Goal: Transaction & Acquisition: Purchase product/service

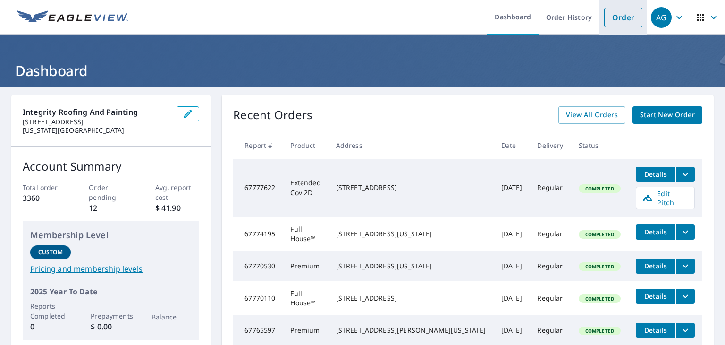
click at [610, 22] on link "Order" at bounding box center [623, 18] width 38 height 20
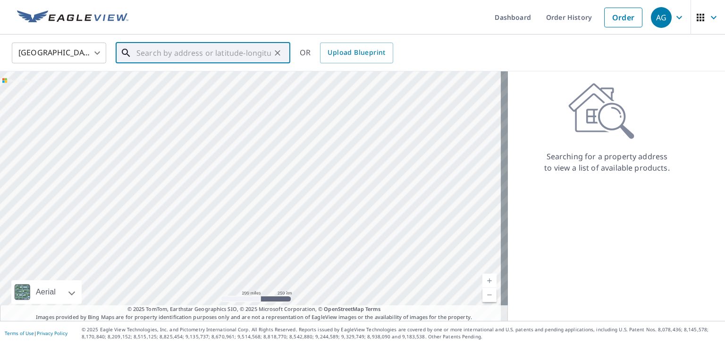
click at [197, 59] on input "text" at bounding box center [203, 53] width 135 height 26
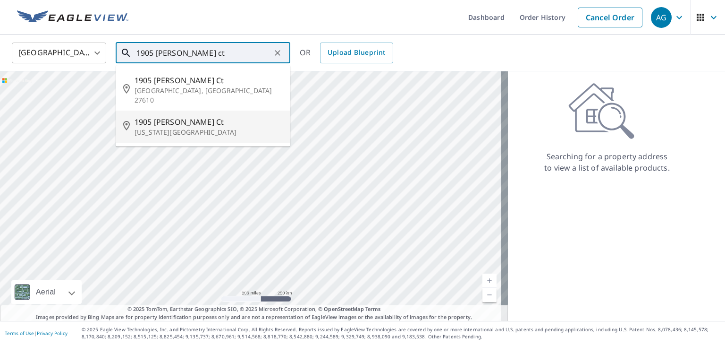
click at [170, 116] on span "1905 [PERSON_NAME] Ct" at bounding box center [209, 121] width 148 height 11
type input "[STREET_ADDRESS][PERSON_NAME][US_STATE]"
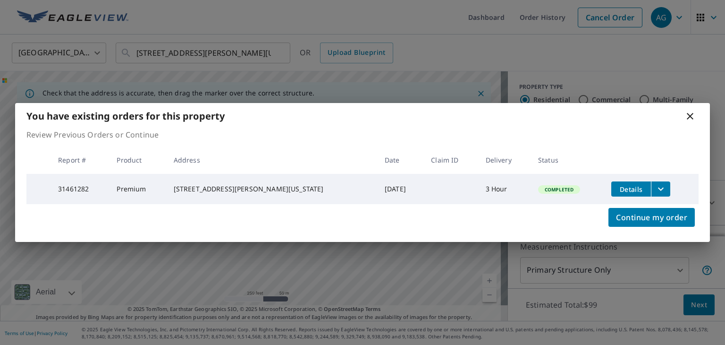
click at [686, 114] on icon at bounding box center [689, 115] width 11 height 11
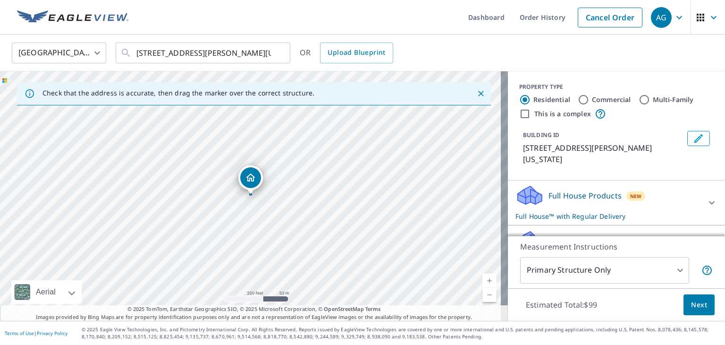
scroll to position [81, 0]
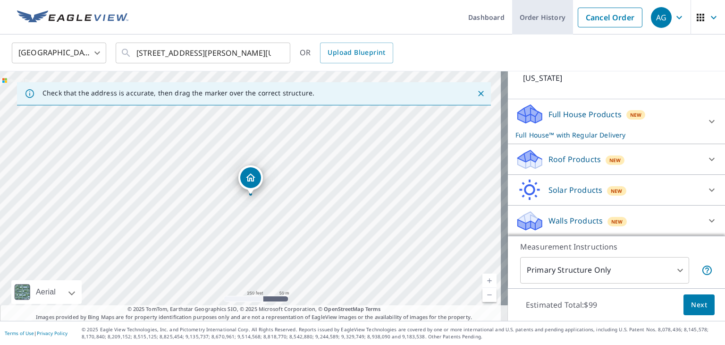
click at [540, 18] on link "Order History" at bounding box center [542, 17] width 61 height 34
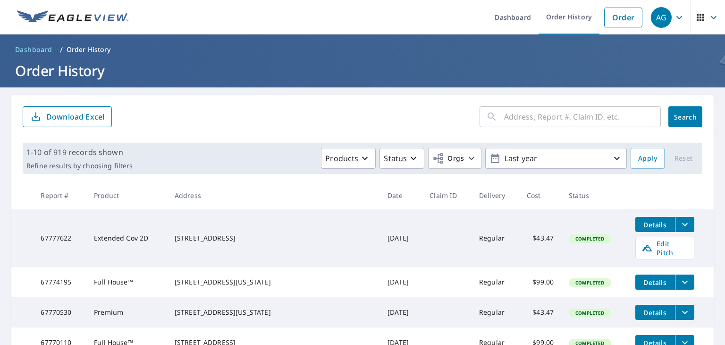
click at [518, 118] on input "text" at bounding box center [582, 116] width 157 height 26
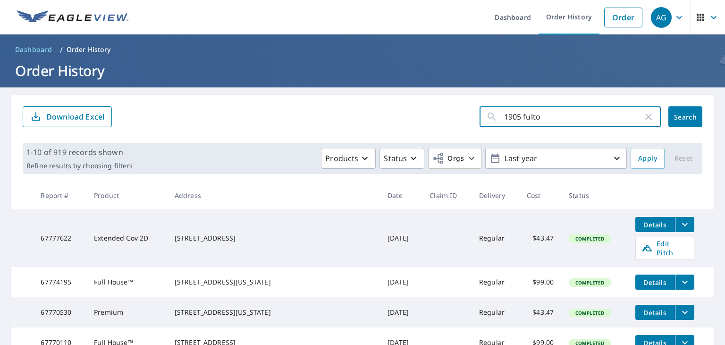
type input "1905 [PERSON_NAME]"
click button "Search" at bounding box center [685, 116] width 34 height 21
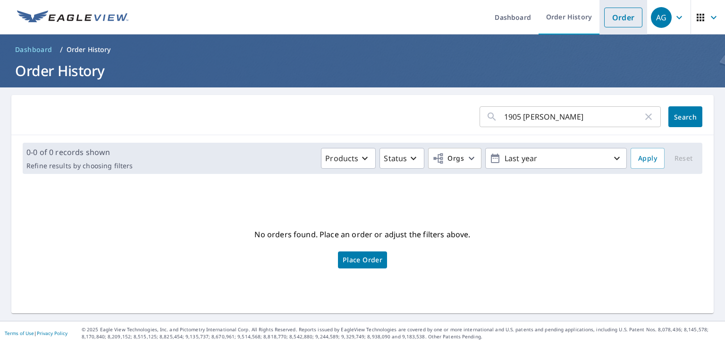
click at [607, 21] on link "Order" at bounding box center [623, 18] width 38 height 20
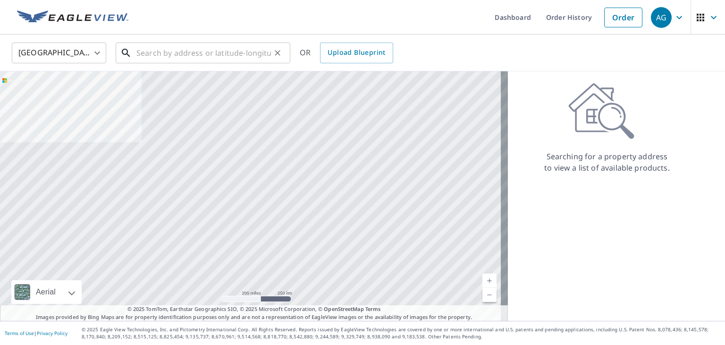
click at [257, 55] on input "text" at bounding box center [203, 53] width 135 height 26
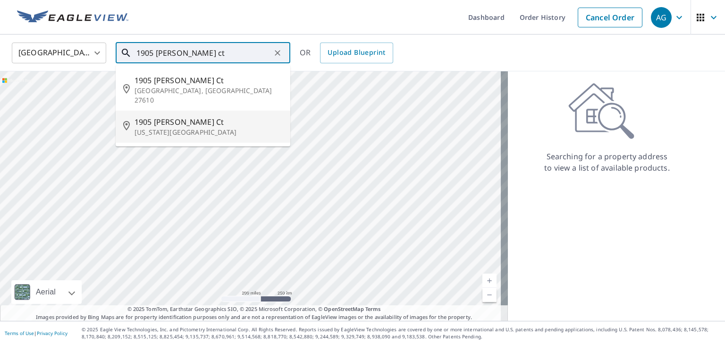
click at [181, 116] on span "1905 [PERSON_NAME] Ct" at bounding box center [209, 121] width 148 height 11
type input "[STREET_ADDRESS][PERSON_NAME][US_STATE]"
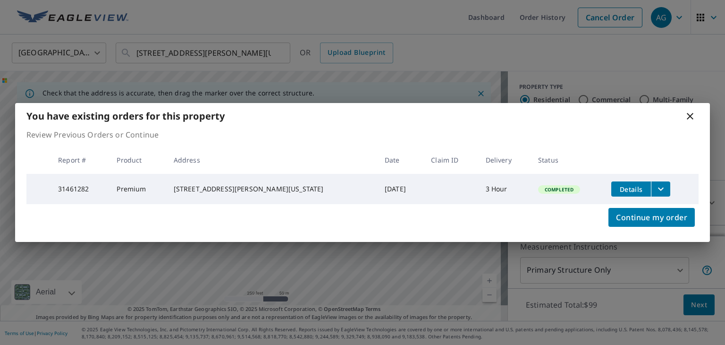
click at [623, 189] on span "Details" at bounding box center [631, 189] width 28 height 9
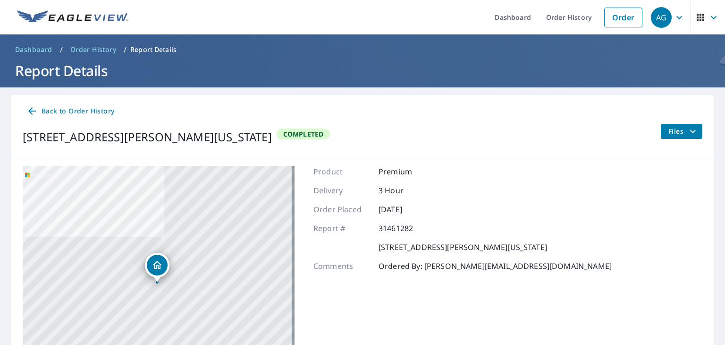
click at [679, 133] on span "Files" at bounding box center [683, 131] width 30 height 11
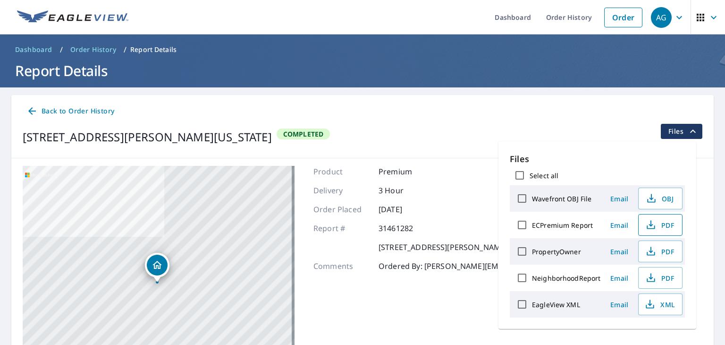
click at [660, 223] on span "PDF" at bounding box center [659, 224] width 30 height 11
click at [657, 304] on span "XML" at bounding box center [659, 303] width 30 height 11
click at [650, 304] on icon "button" at bounding box center [649, 303] width 11 height 11
click at [604, 12] on link "Order" at bounding box center [623, 18] width 38 height 20
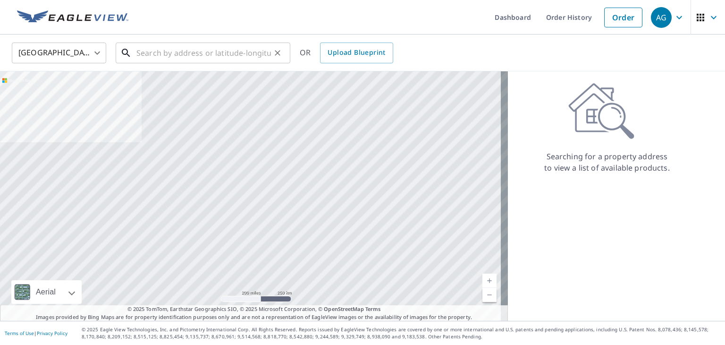
click at [245, 52] on input "text" at bounding box center [203, 53] width 135 height 26
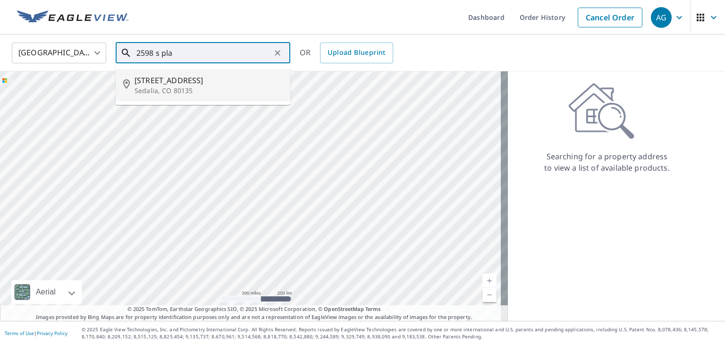
click at [189, 90] on p "Sedalia, CO 80135" at bounding box center [209, 90] width 148 height 9
type input "[STREET_ADDRESS]"
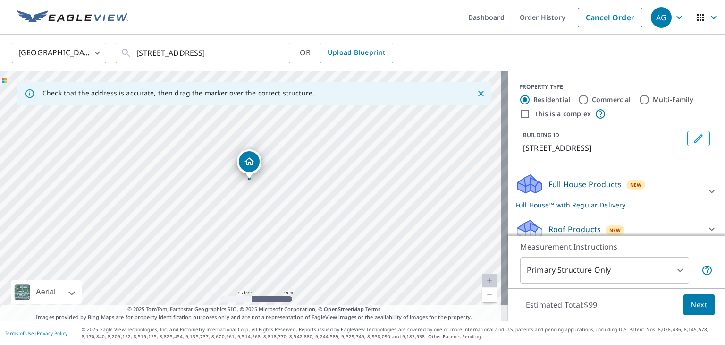
click at [575, 196] on div "Full House Products New Full House™ with Regular Delivery" at bounding box center [607, 191] width 185 height 37
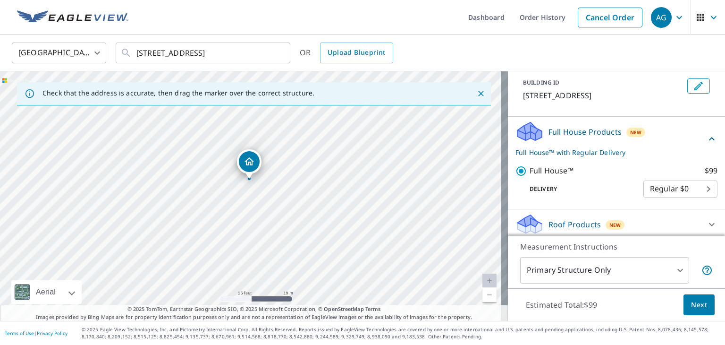
scroll to position [53, 0]
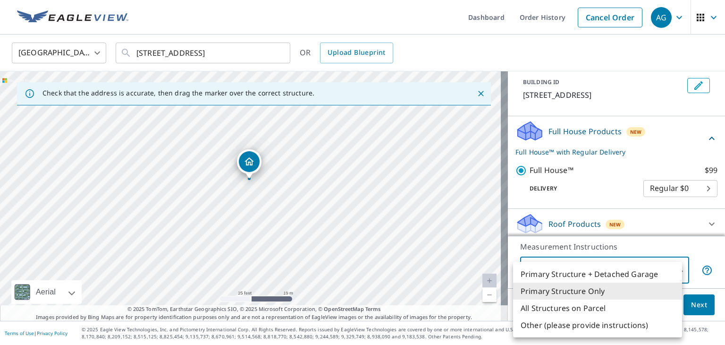
click at [611, 273] on body "AG AG Dashboard Order History Cancel Order AG [GEOGRAPHIC_DATA] US ​ [STREET_AD…" at bounding box center [362, 172] width 725 height 345
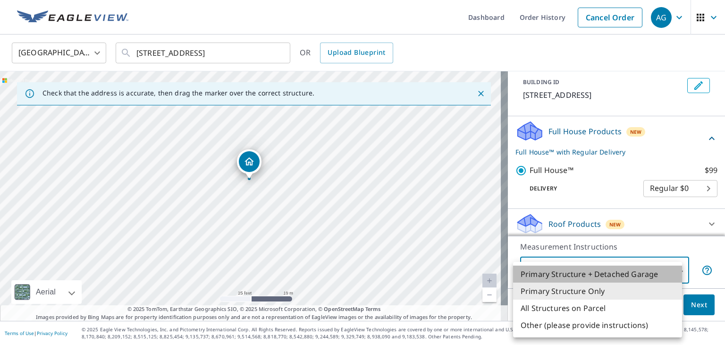
click at [599, 276] on li "Primary Structure + Detached Garage" at bounding box center [597, 273] width 169 height 17
type input "1"
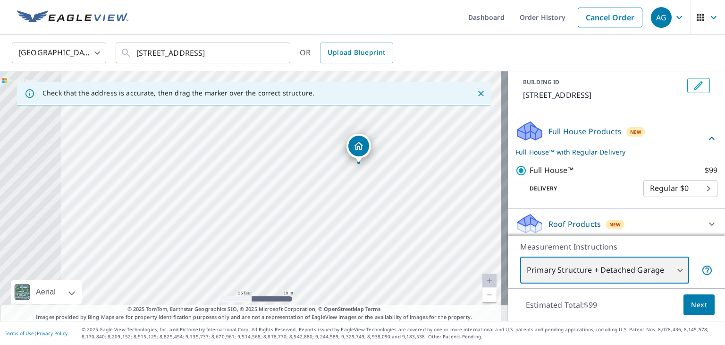
drag, startPoint x: 312, startPoint y: 240, endPoint x: 421, endPoint y: 208, distance: 113.2
click at [421, 208] on div "[STREET_ADDRESS]" at bounding box center [254, 195] width 508 height 249
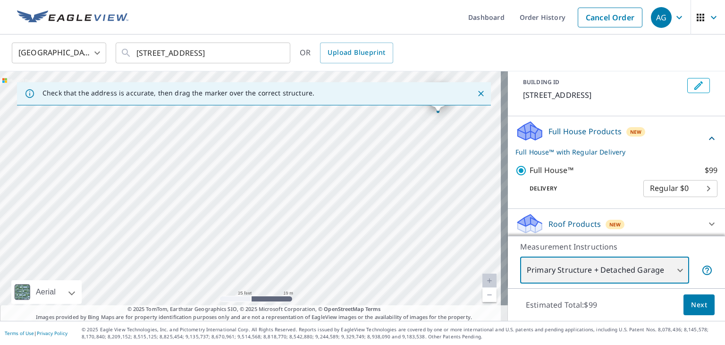
drag, startPoint x: 357, startPoint y: 227, endPoint x: 436, endPoint y: 177, distance: 93.6
click at [436, 177] on div "[STREET_ADDRESS]" at bounding box center [254, 195] width 508 height 249
drag, startPoint x: 417, startPoint y: 185, endPoint x: 376, endPoint y: 195, distance: 42.8
click at [376, 195] on div "[STREET_ADDRESS]" at bounding box center [254, 195] width 508 height 249
drag, startPoint x: 401, startPoint y: 165, endPoint x: 358, endPoint y: 188, distance: 48.8
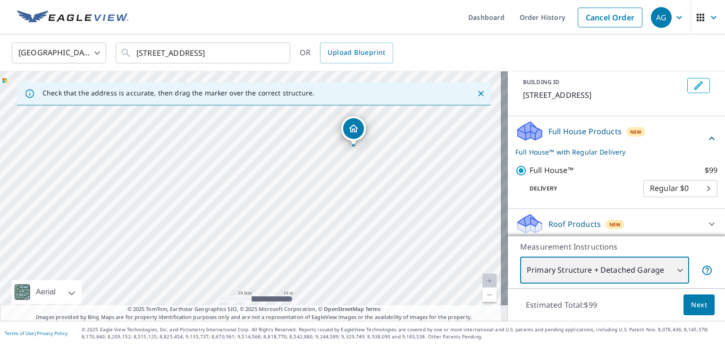
click at [358, 188] on div "[STREET_ADDRESS]" at bounding box center [254, 195] width 508 height 249
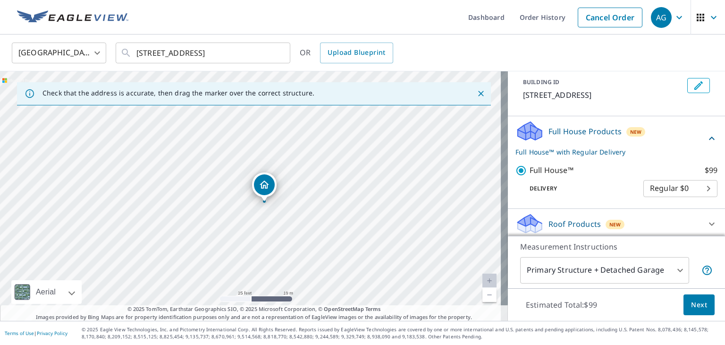
drag, startPoint x: 342, startPoint y: 143, endPoint x: 259, endPoint y: 186, distance: 93.7
click at [327, 197] on div "[STREET_ADDRESS]" at bounding box center [254, 195] width 508 height 249
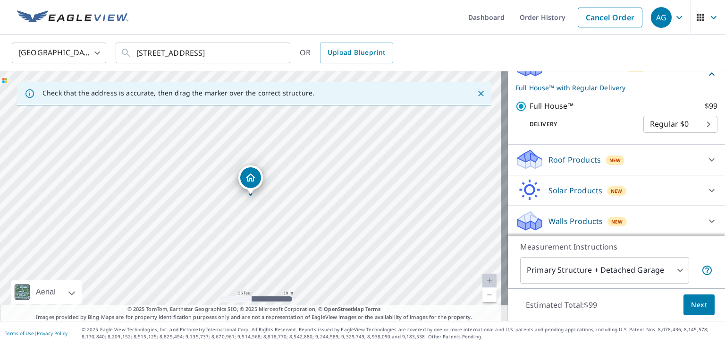
click at [371, 173] on div "[STREET_ADDRESS]" at bounding box center [254, 195] width 508 height 249
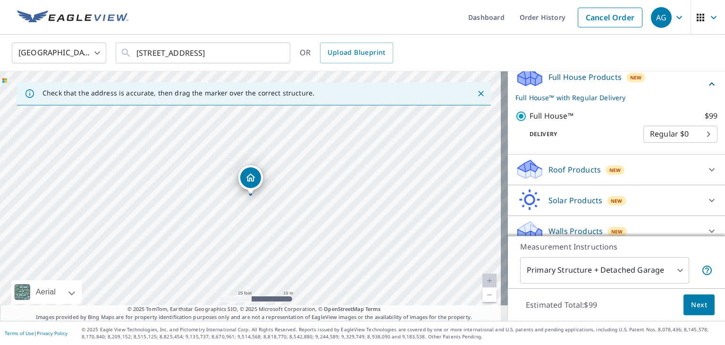
scroll to position [108, 0]
click at [660, 135] on body "AG AG Dashboard Order History Cancel Order AG [GEOGRAPHIC_DATA] US ​ [STREET_AD…" at bounding box center [362, 172] width 725 height 345
click at [660, 136] on li "Regular $0" at bounding box center [666, 132] width 74 height 17
click at [691, 309] on span "Next" at bounding box center [699, 305] width 16 height 12
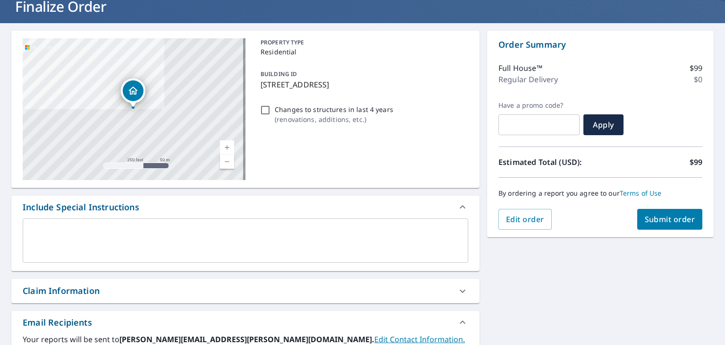
scroll to position [161, 0]
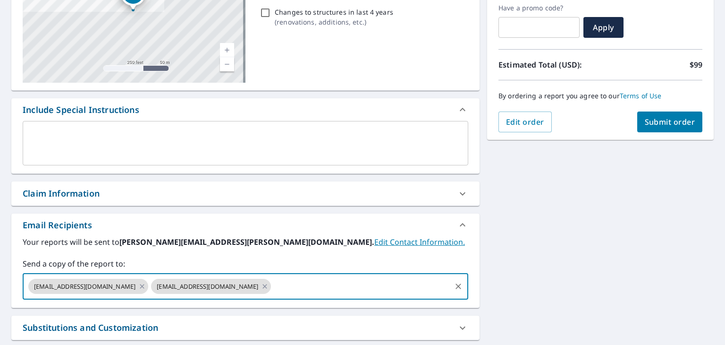
click at [272, 291] on input "text" at bounding box center [360, 286] width 177 height 18
type input "[PERSON_NAME][EMAIL_ADDRESS][PERSON_NAME][DOMAIN_NAME]"
checkbox input "true"
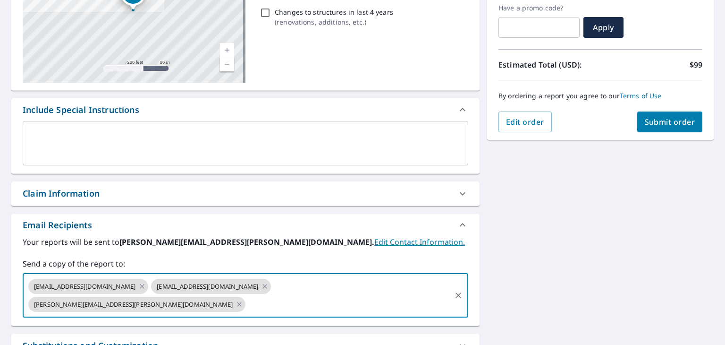
click at [200, 131] on textarea at bounding box center [245, 143] width 432 height 27
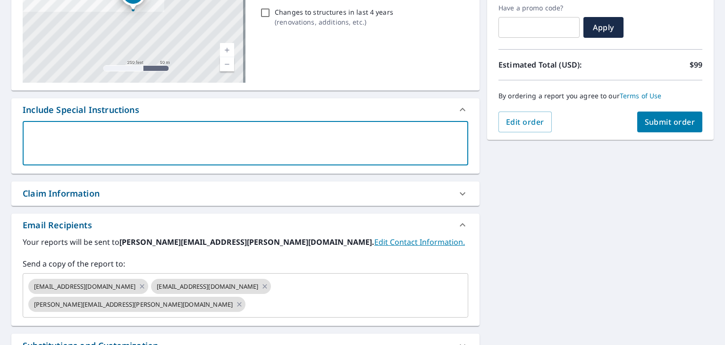
type textarea "t"
type textarea "x"
checkbox input "true"
type textarea "te"
type textarea "x"
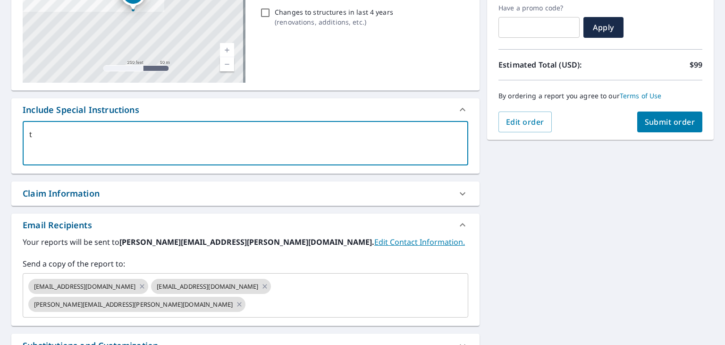
checkbox input "true"
type textarea "t"
type textarea "x"
checkbox input "true"
type textarea "th"
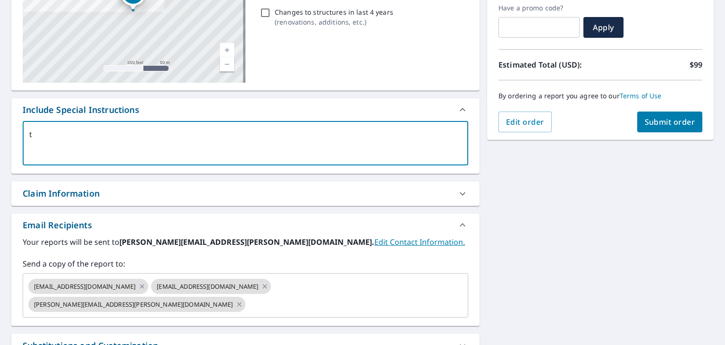
type textarea "x"
checkbox input "true"
type textarea "the"
type textarea "x"
checkbox input "true"
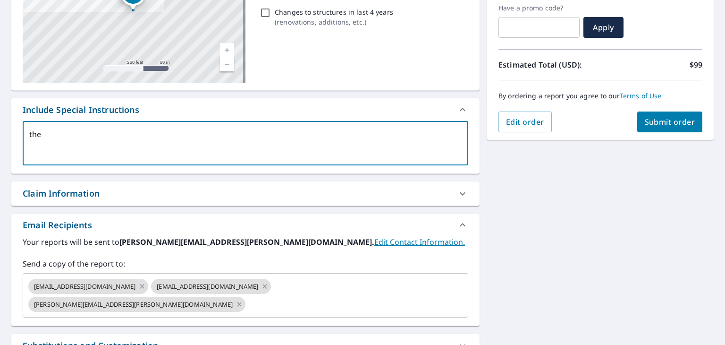
type textarea "the"
type textarea "x"
checkbox input "true"
type textarea "the o"
type textarea "x"
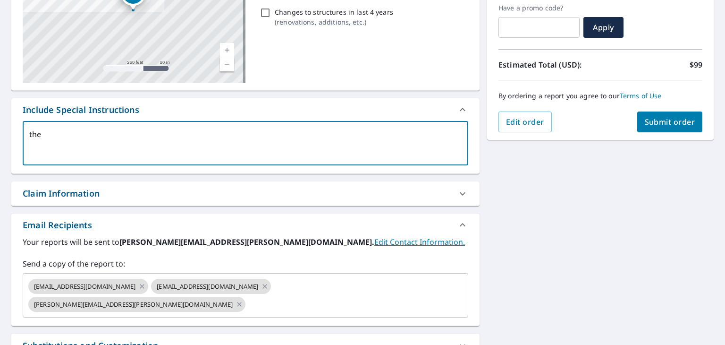
checkbox input "true"
type textarea "the ot"
type textarea "x"
checkbox input "true"
type textarea "the otg"
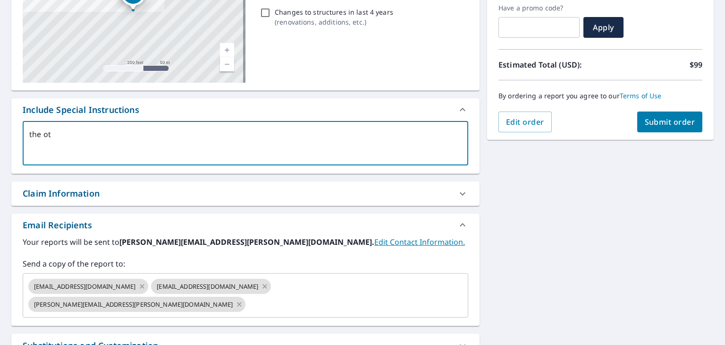
type textarea "x"
checkbox input "true"
type textarea "the otge"
type textarea "x"
checkbox input "true"
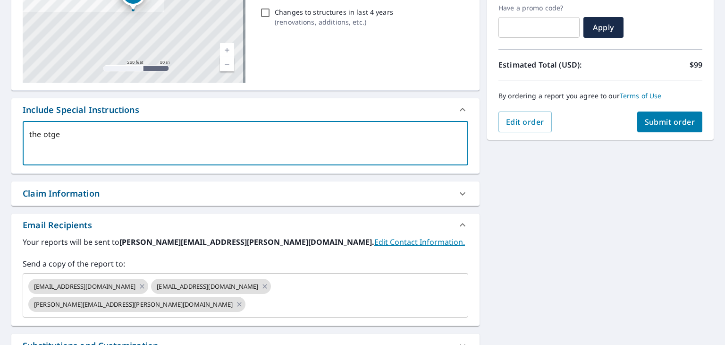
type textarea "the otger"
type textarea "x"
checkbox input "true"
type textarea "the otger"
type textarea "x"
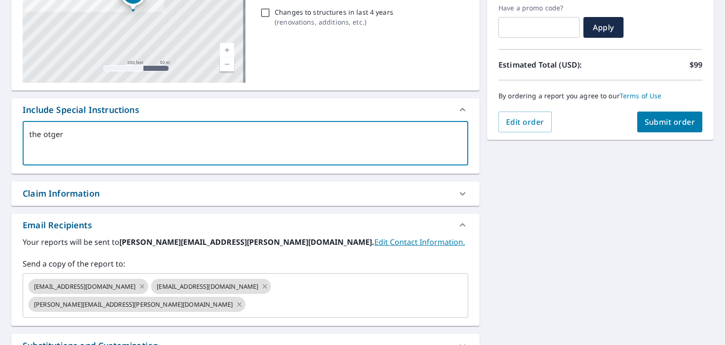
checkbox input "true"
type textarea "the otger s"
type textarea "x"
checkbox input "true"
type textarea "the otger sr"
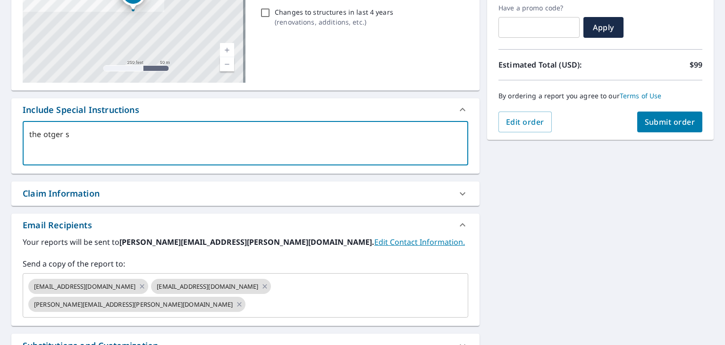
type textarea "x"
checkbox input "true"
type textarea "the otger srr"
type textarea "x"
checkbox input "true"
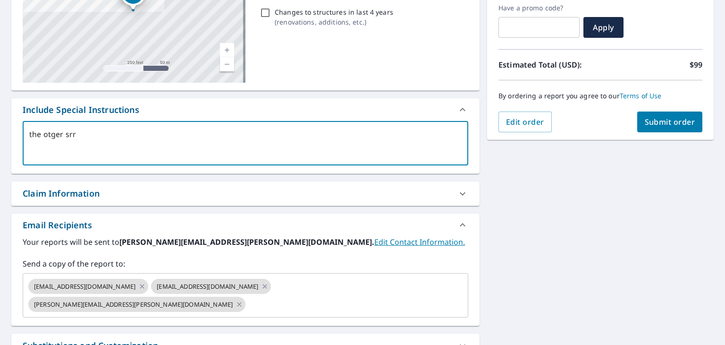
type textarea "the otger sr"
type textarea "x"
checkbox input "true"
type textarea "the otger s"
type textarea "x"
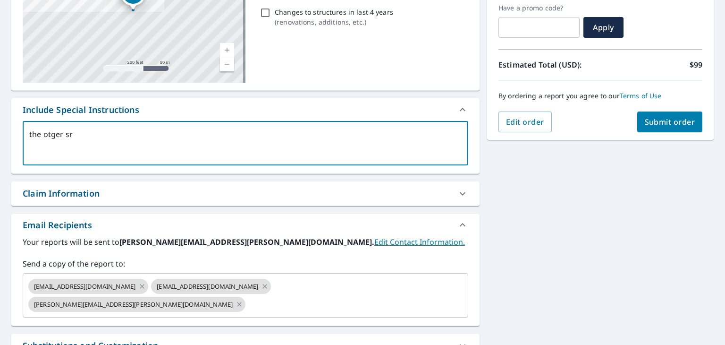
checkbox input "true"
type textarea "the otger"
type textarea "x"
checkbox input "true"
type textarea "the otger"
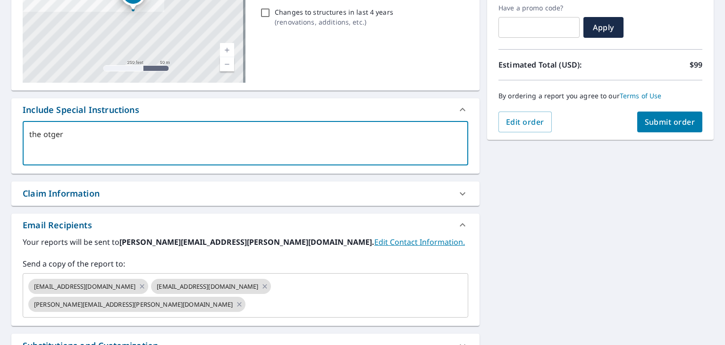
type textarea "x"
checkbox input "true"
type textarea "the otge"
type textarea "x"
checkbox input "true"
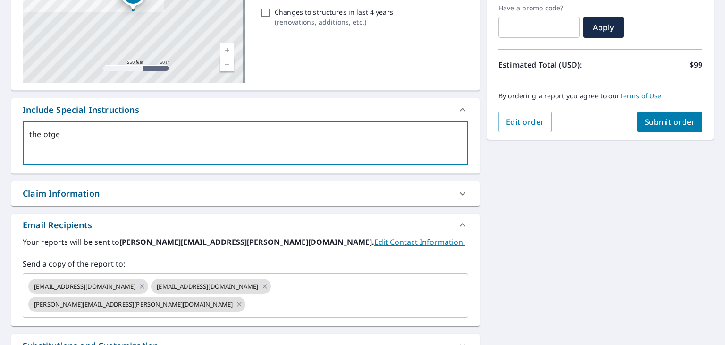
type textarea "the otg"
type textarea "x"
checkbox input "true"
type textarea "the ot"
type textarea "x"
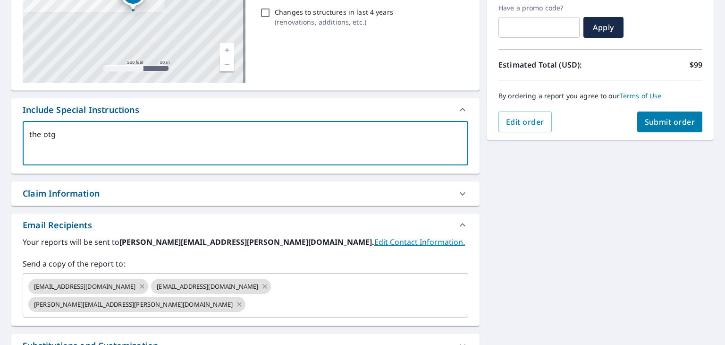
checkbox input "true"
type textarea "the oth"
type textarea "x"
checkbox input "true"
type textarea "the othe"
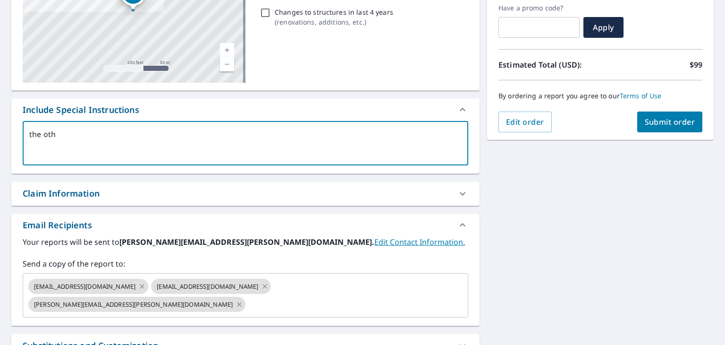
type textarea "x"
checkbox input "true"
type textarea "the other"
type textarea "x"
checkbox input "true"
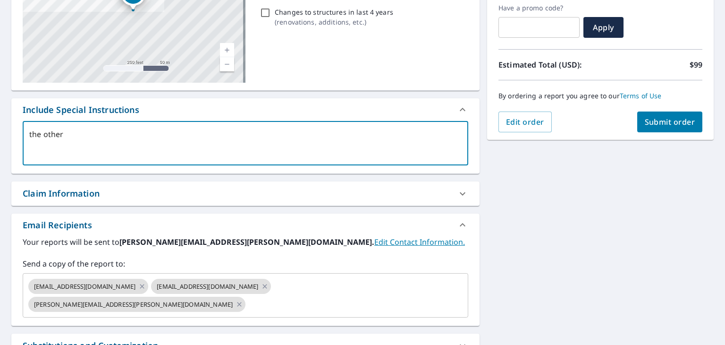
type textarea "the other"
type textarea "x"
checkbox input "true"
type textarea "the other s"
type textarea "x"
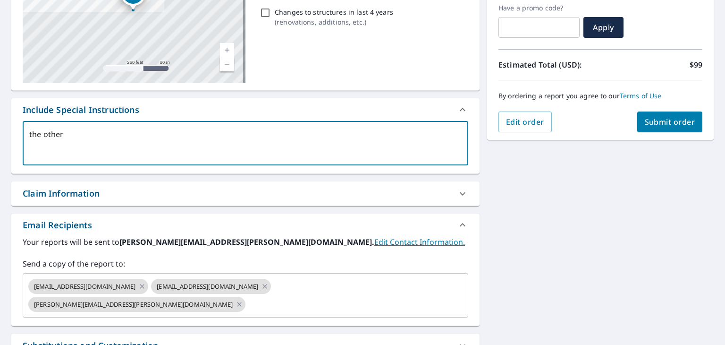
checkbox input "true"
type textarea "the other st"
type textarea "x"
checkbox input "true"
type textarea "the other str"
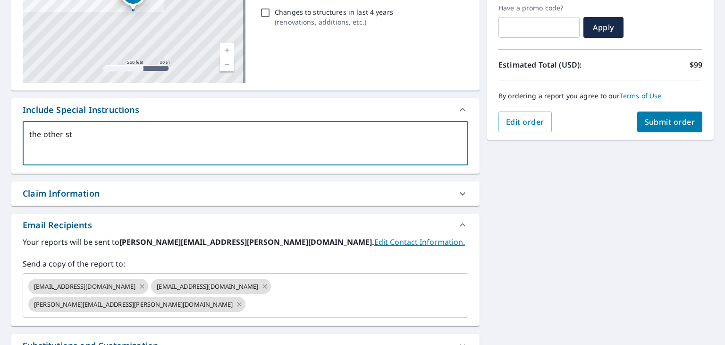
type textarea "x"
checkbox input "true"
type textarea "the other stru"
type textarea "x"
checkbox input "true"
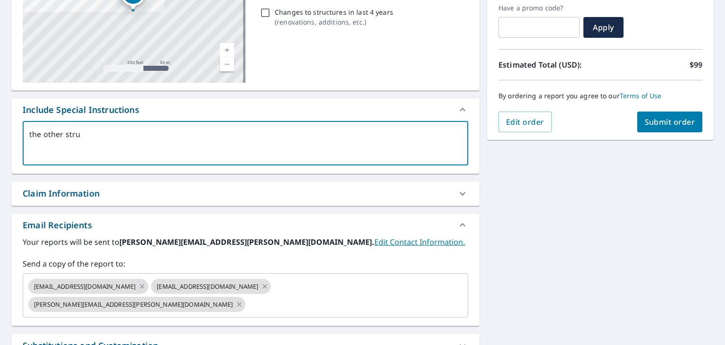
type textarea "the other struc"
type textarea "x"
checkbox input "true"
type textarea "the other struct"
type textarea "x"
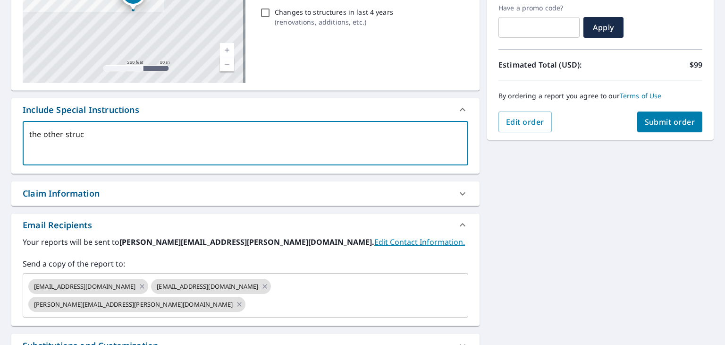
checkbox input "true"
type textarea "the other structu"
type textarea "x"
checkbox input "true"
type textarea "the other structur"
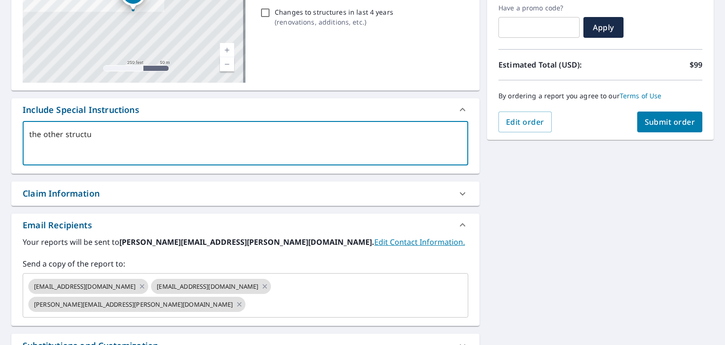
type textarea "x"
checkbox input "true"
type textarea "the other structure"
type textarea "x"
checkbox input "true"
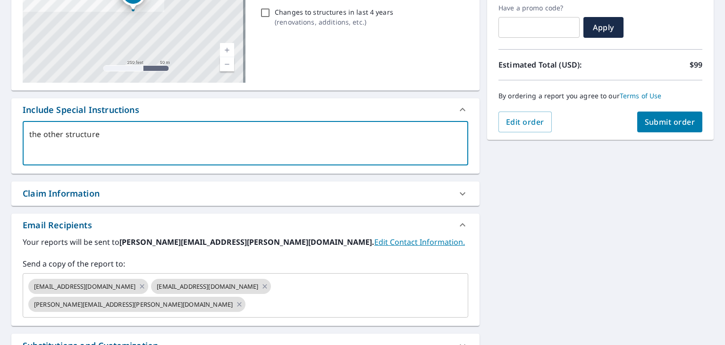
type textarea "the other structure"
type textarea "x"
checkbox input "true"
type textarea "the other structure t"
type textarea "x"
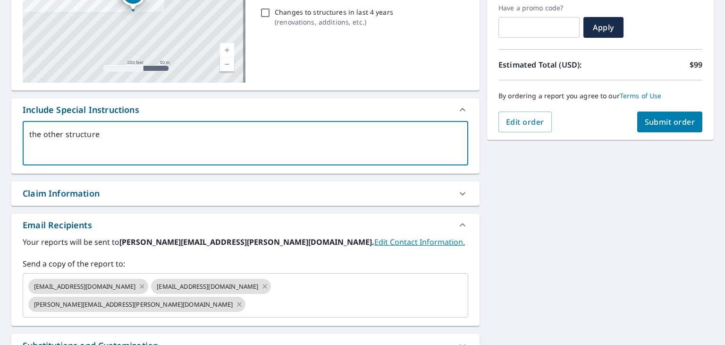
checkbox input "true"
type textarea "the other structure to"
type textarea "x"
checkbox input "true"
type textarea "the other structure to"
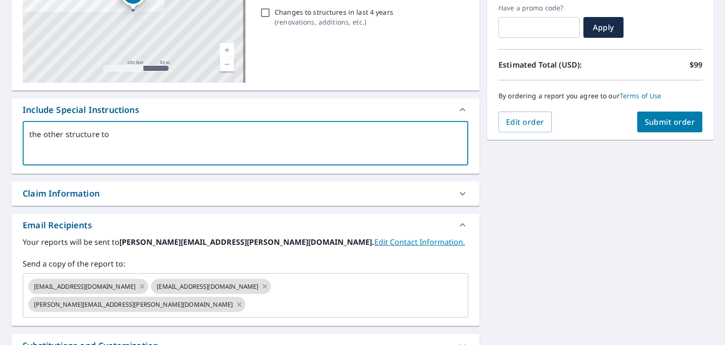
type textarea "x"
checkbox input "true"
type textarea "the other structure to t"
type textarea "x"
checkbox input "true"
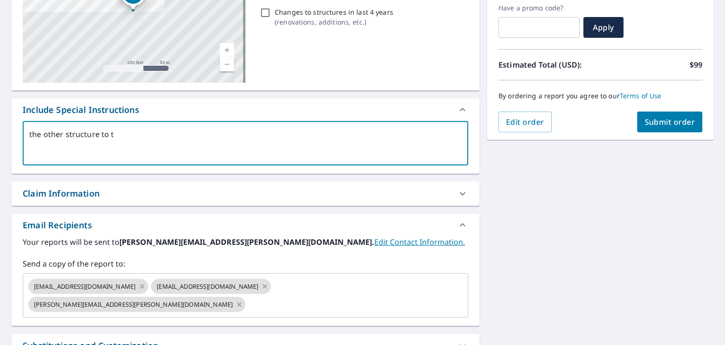
type textarea "the other structure to th"
type textarea "x"
checkbox input "true"
type textarea "the other structure to the"
type textarea "x"
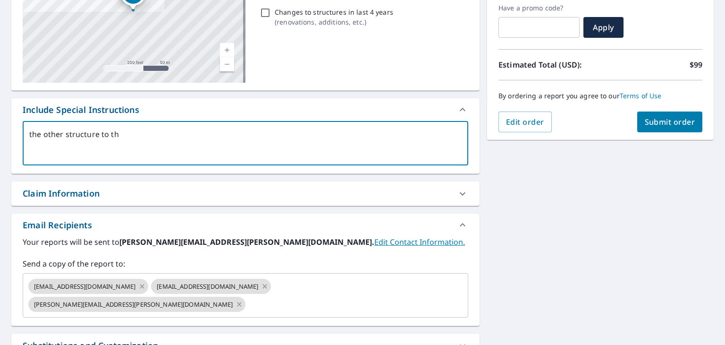
checkbox input "true"
type textarea "the other structure to the"
type textarea "x"
checkbox input "true"
type textarea "the other structure to the r"
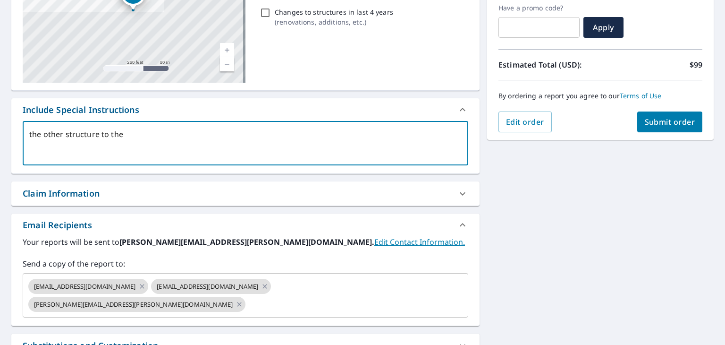
type textarea "x"
checkbox input "true"
type textarea "the other structure to the ri"
type textarea "x"
checkbox input "true"
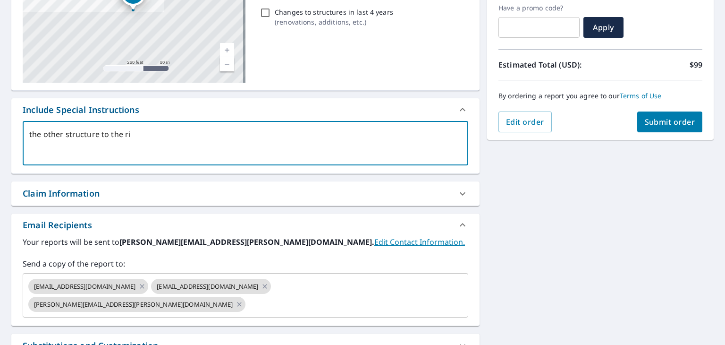
type textarea "the other structure to the rig"
type textarea "x"
checkbox input "true"
type textarea "the other structure to the righ"
type textarea "x"
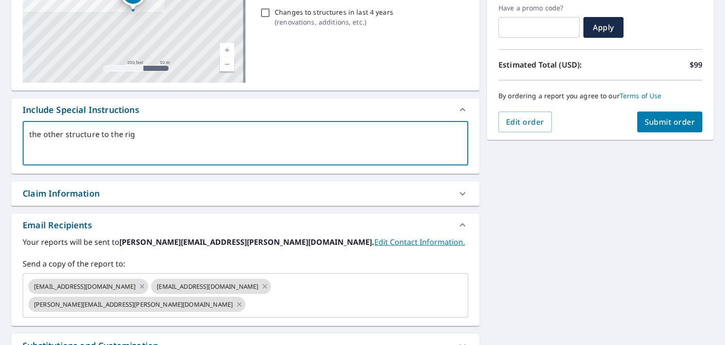
checkbox input "true"
type textarea "the other structure to the right"
type textarea "x"
checkbox input "true"
type textarea "the other structure to the right"
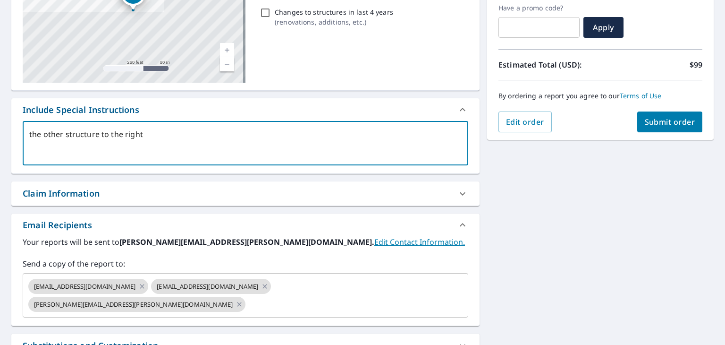
type textarea "x"
checkbox input "true"
type textarea "the other structure to the right"
type textarea "x"
checkbox input "true"
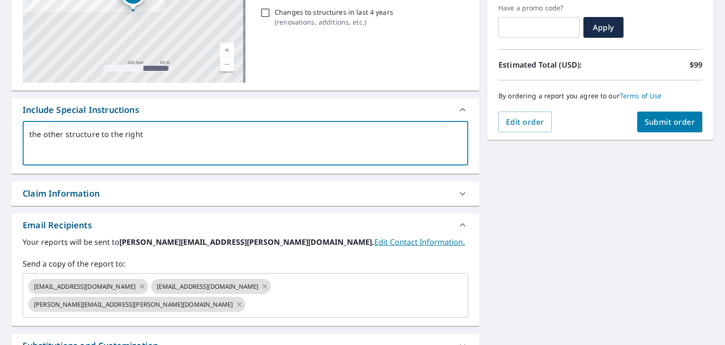
type textarea "the other structure to the righ"
type textarea "x"
checkbox input "true"
type textarea "the other structure to the rig"
type textarea "x"
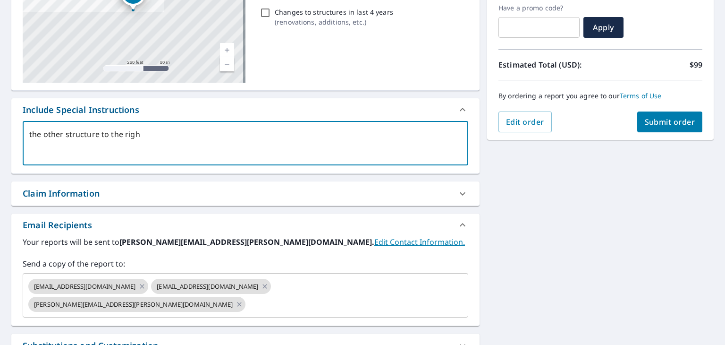
checkbox input "true"
type textarea "the other structure to the ri"
type textarea "x"
checkbox input "true"
type textarea "the other structure to the r"
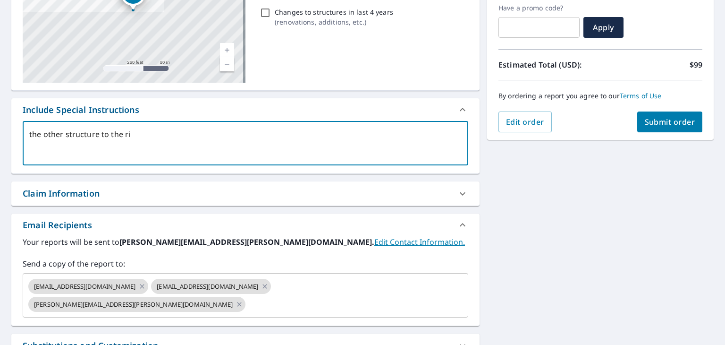
type textarea "x"
checkbox input "true"
type textarea "the other structure to the"
type textarea "x"
checkbox input "true"
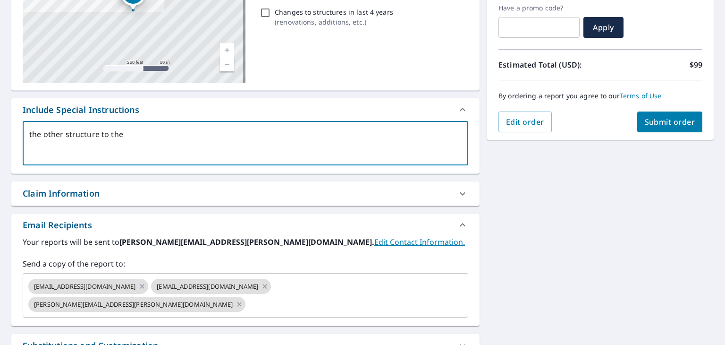
type textarea "the other structure to the"
type textarea "x"
checkbox input "true"
type textarea "the other structure to th"
type textarea "x"
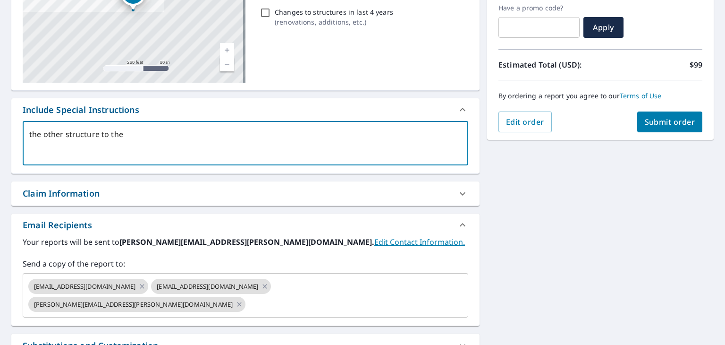
checkbox input "true"
type textarea "the other structure to t"
type textarea "x"
checkbox input "true"
type textarea "the other structure to"
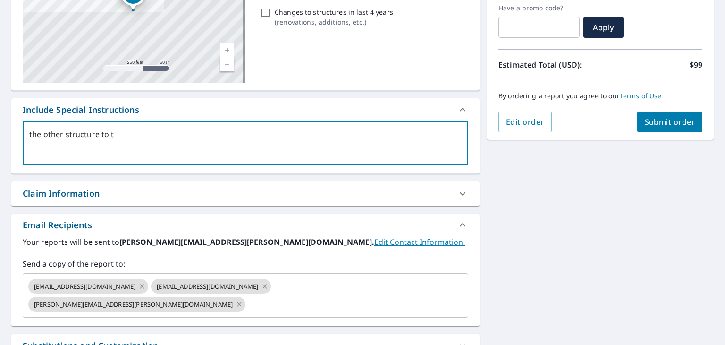
type textarea "x"
checkbox input "true"
type textarea "the other structure to"
type textarea "x"
checkbox input "true"
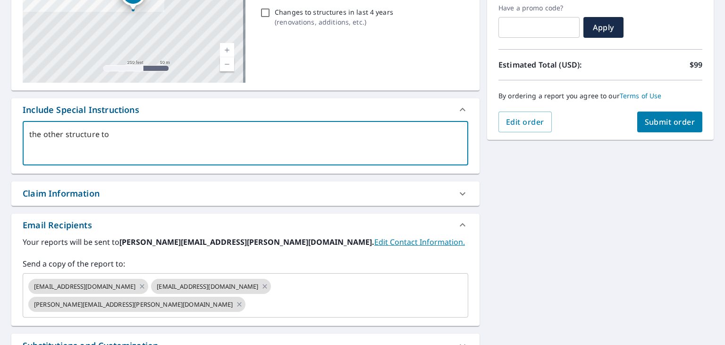
type textarea "the other structure t"
type textarea "x"
checkbox input "true"
type textarea "the other structure"
type textarea "x"
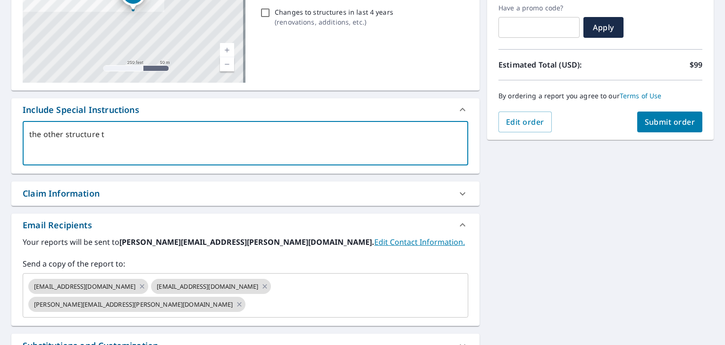
checkbox input "true"
type textarea "the other structure a"
type textarea "x"
checkbox input "true"
type textarea "the other structure ad"
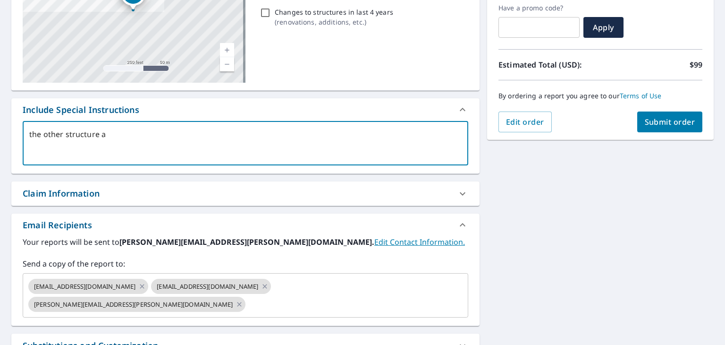
type textarea "x"
checkbox input "true"
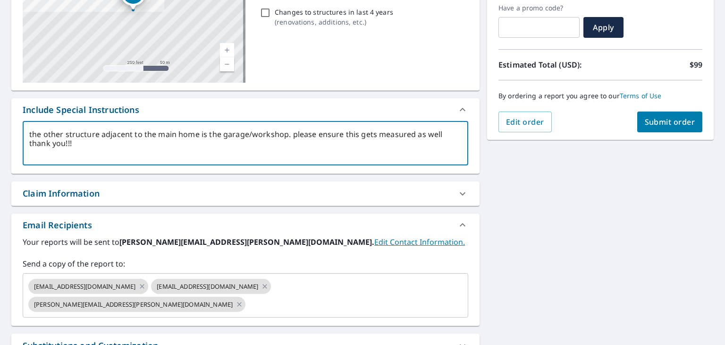
click at [656, 118] on span "Submit order" at bounding box center [670, 122] width 51 height 10
